Goal: Find specific page/section: Find specific page/section

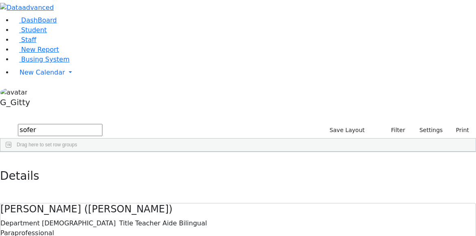
click at [296, 165] on div "11137 Sofer Lea Teacher Aide Bilingual Female Paraprofessional 845-774-8683 ---…" at bounding box center [233, 182] width 467 height 34
click at [232, 165] on div "11137 Sofer Lea Teacher Aide Bilingual Female Paraprofessional 845-774-8683 ---…" at bounding box center [233, 182] width 467 height 34
click at [150, 138] on div "Drag here to set row groups" at bounding box center [238, 144] width 476 height 13
click at [103, 124] on input "sofer" at bounding box center [60, 130] width 85 height 12
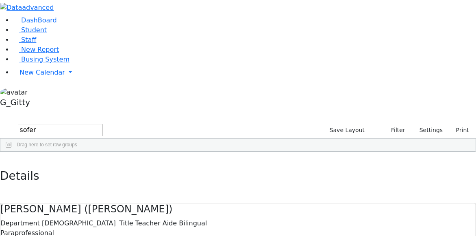
click at [103, 124] on input "sofer" at bounding box center [60, 130] width 85 height 12
click at [43, 63] on link "Busing System" at bounding box center [41, 59] width 57 height 8
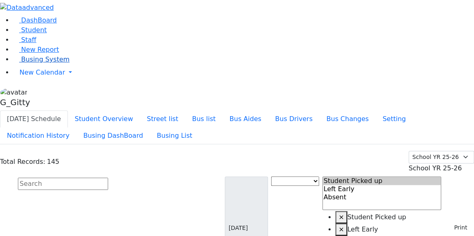
click at [45, 63] on span "Busing System" at bounding box center [45, 59] width 48 height 8
click at [108, 177] on input "text" at bounding box center [63, 183] width 90 height 12
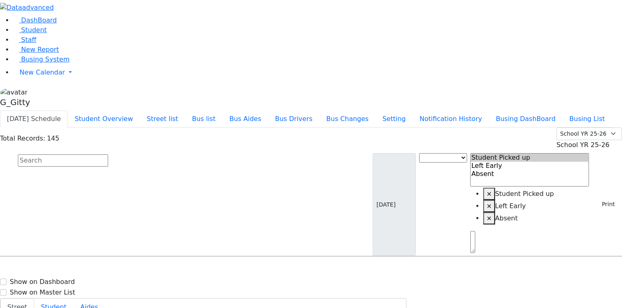
click at [223, 110] on li "Bus list" at bounding box center [203, 118] width 37 height 17
click at [223, 110] on button "Bus list" at bounding box center [203, 118] width 37 height 17
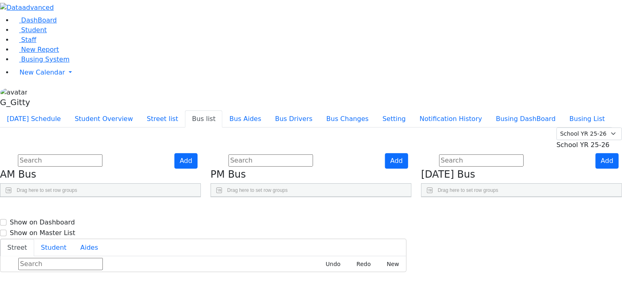
scroll to position [12, 0]
